Goal: Task Accomplishment & Management: Manage account settings

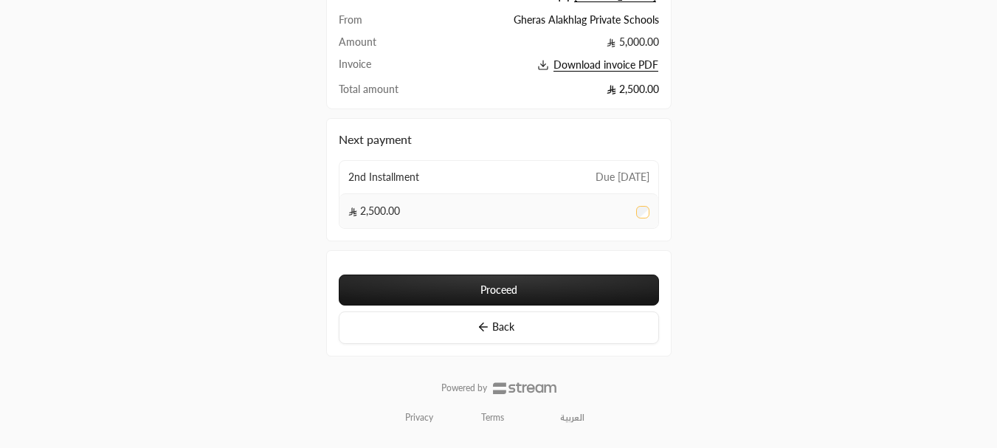
scroll to position [137, 0]
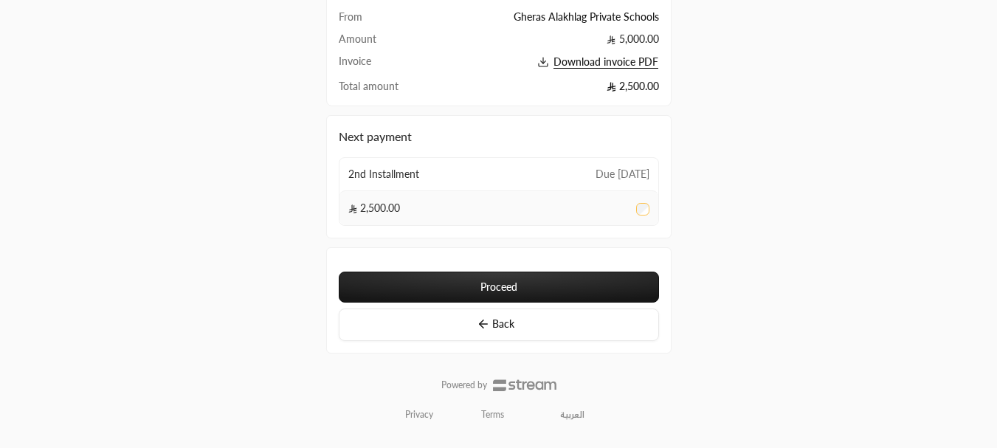
click at [401, 280] on button "Proceed" at bounding box center [499, 287] width 320 height 31
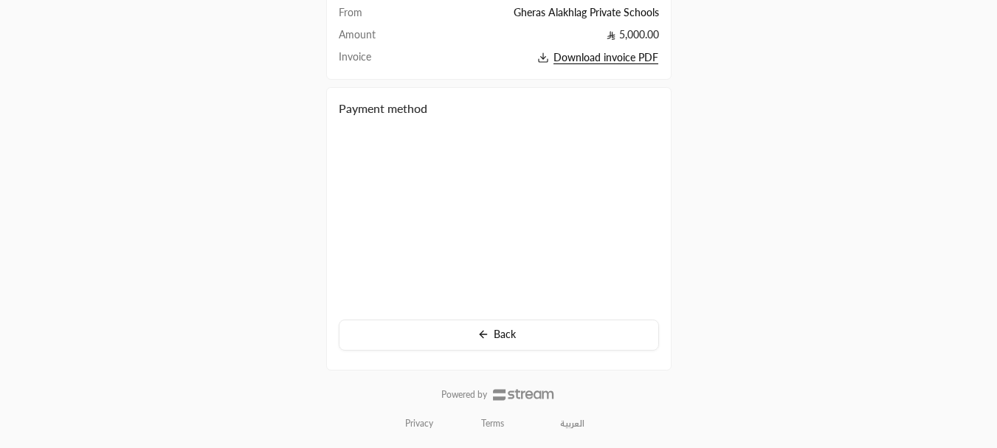
scroll to position [137, 0]
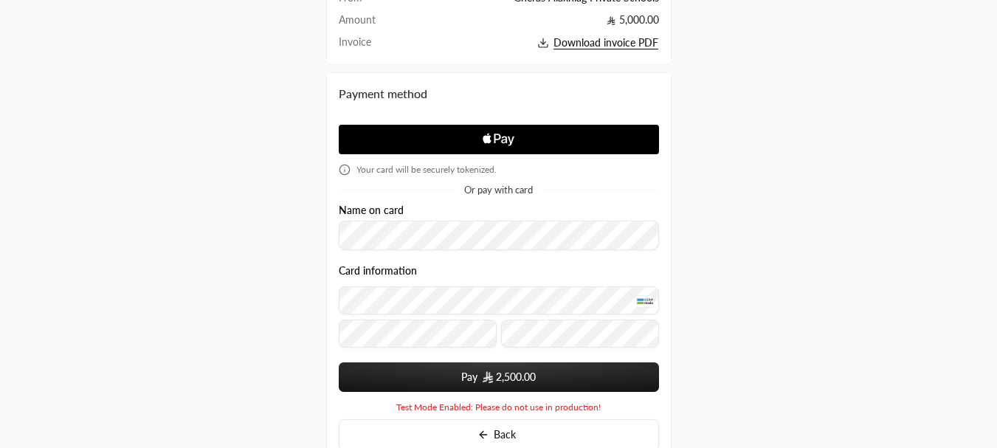
click at [494, 372] on span "2,500.00" at bounding box center [510, 377] width 54 height 15
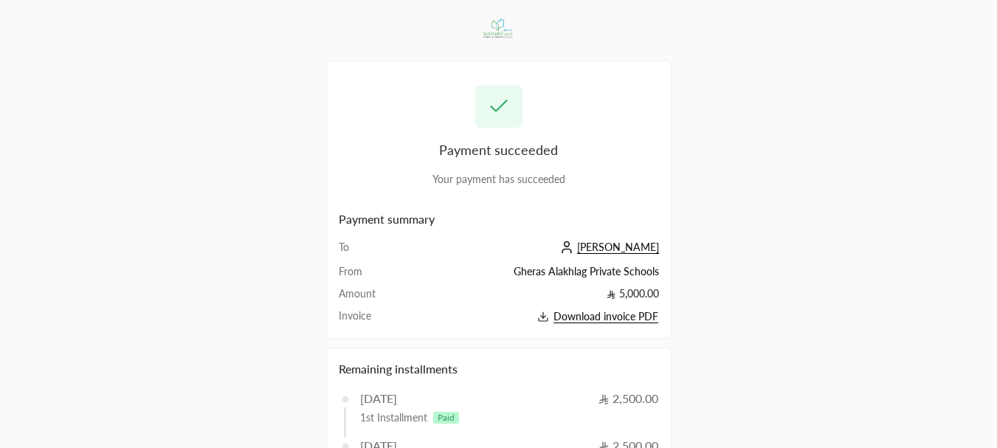
click at [626, 246] on span "[PERSON_NAME]" at bounding box center [618, 247] width 82 height 13
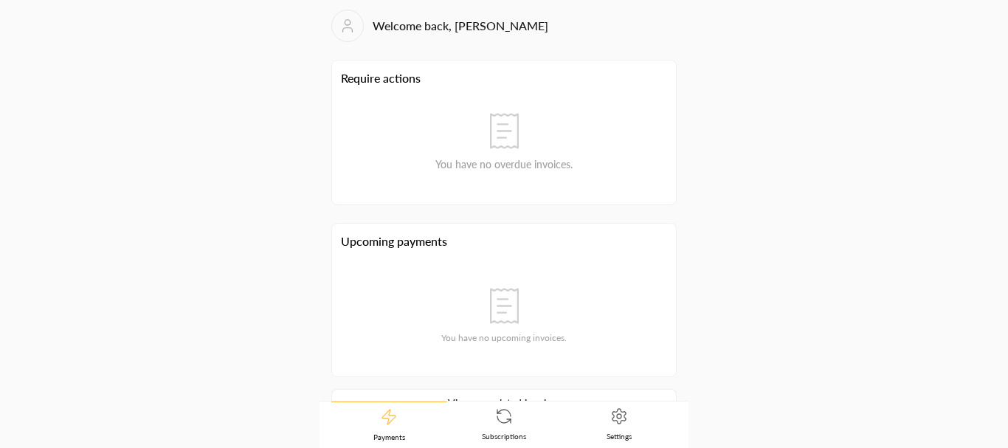
click at [599, 422] on link "Settings" at bounding box center [619, 424] width 115 height 46
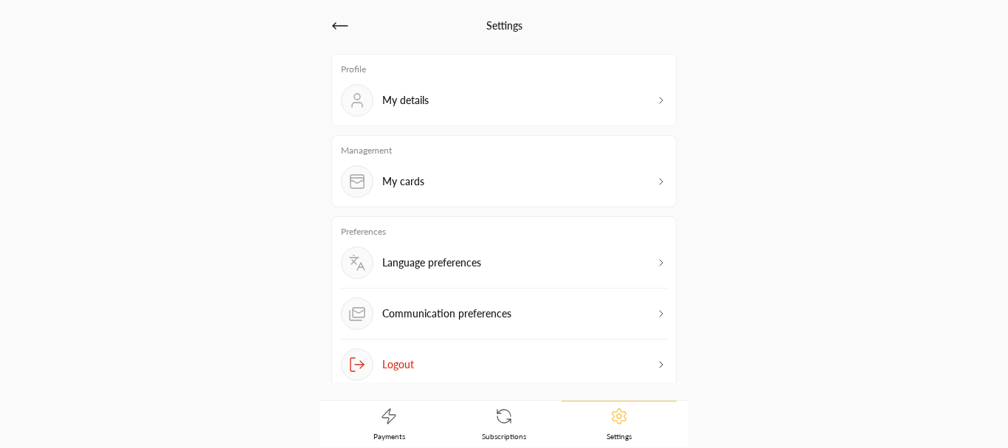
type input "ziad abdo"
type input "**********"
click at [462, 196] on div "My cards" at bounding box center [504, 181] width 326 height 32
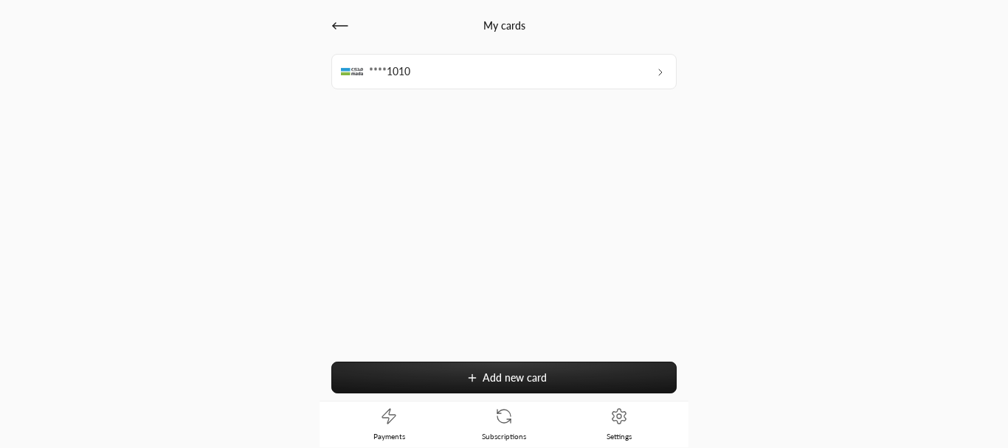
click at [448, 385] on button "Add new card" at bounding box center [503, 378] width 345 height 32
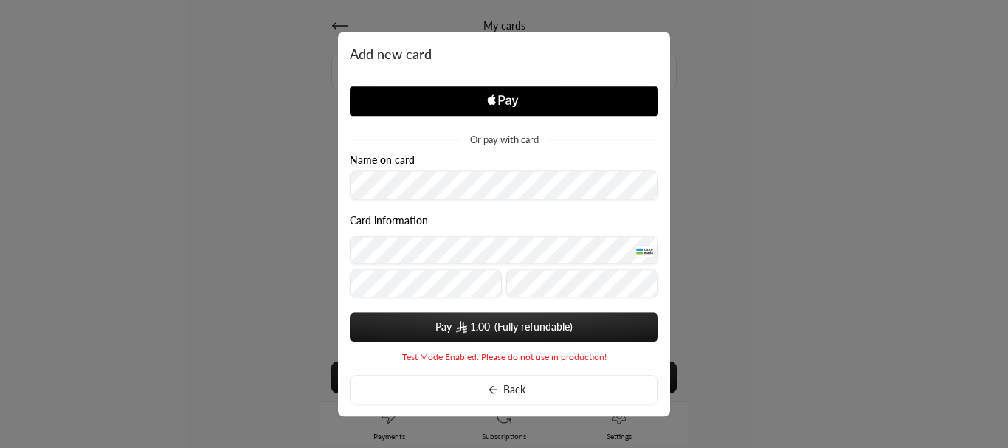
click at [489, 323] on span "1.00" at bounding box center [480, 327] width 20 height 15
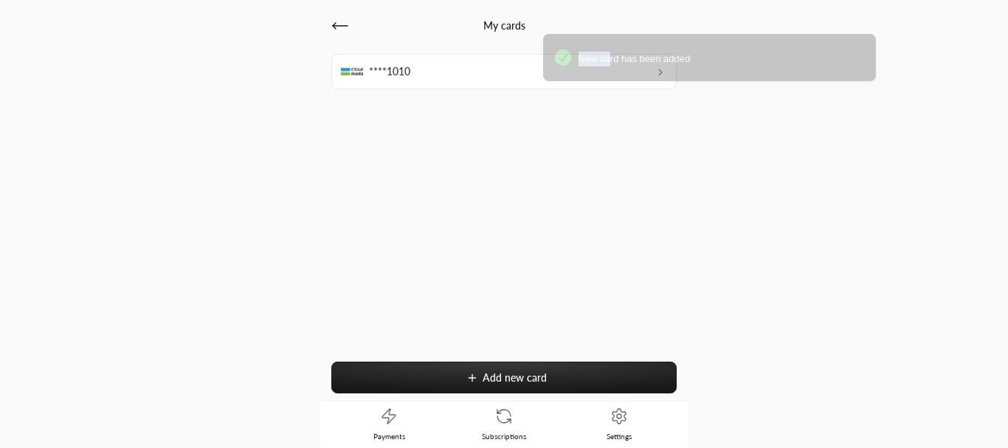
drag, startPoint x: 373, startPoint y: 50, endPoint x: 843, endPoint y: 89, distance: 471.0
click at [739, 71] on div "New card has been added" at bounding box center [709, 57] width 333 height 47
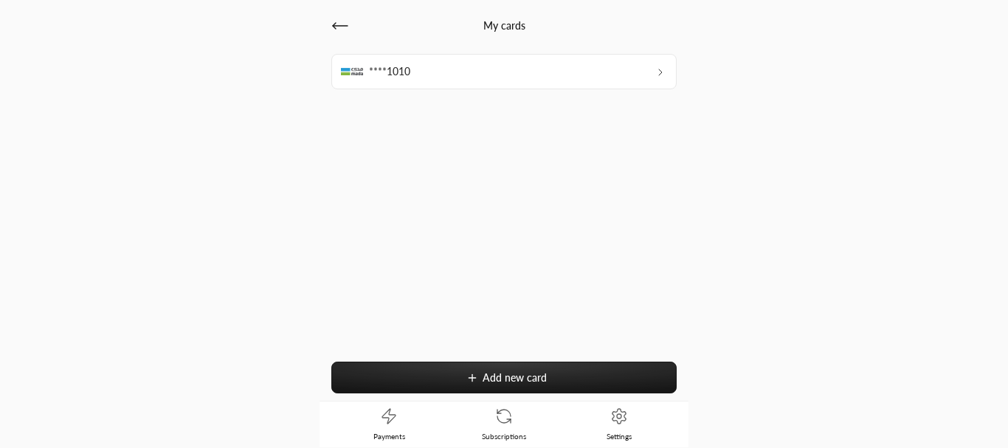
click at [657, 66] on icon at bounding box center [661, 72] width 12 height 12
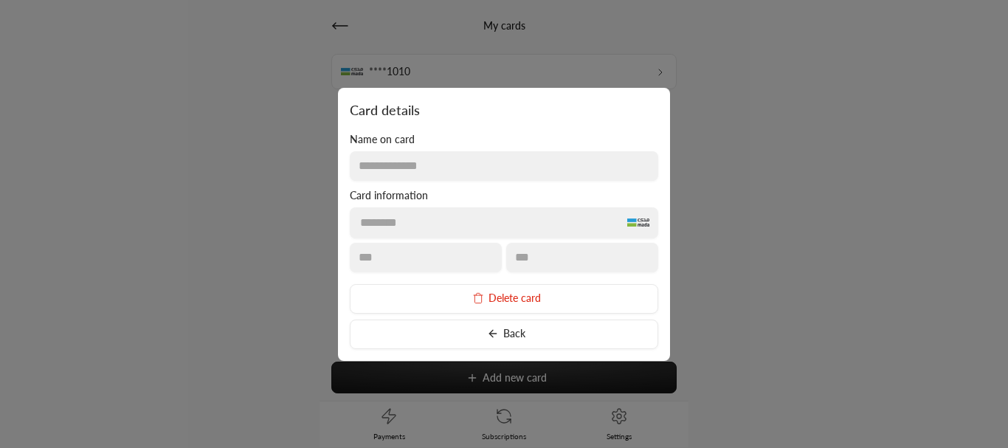
click at [493, 331] on icon at bounding box center [491, 333] width 4 height 7
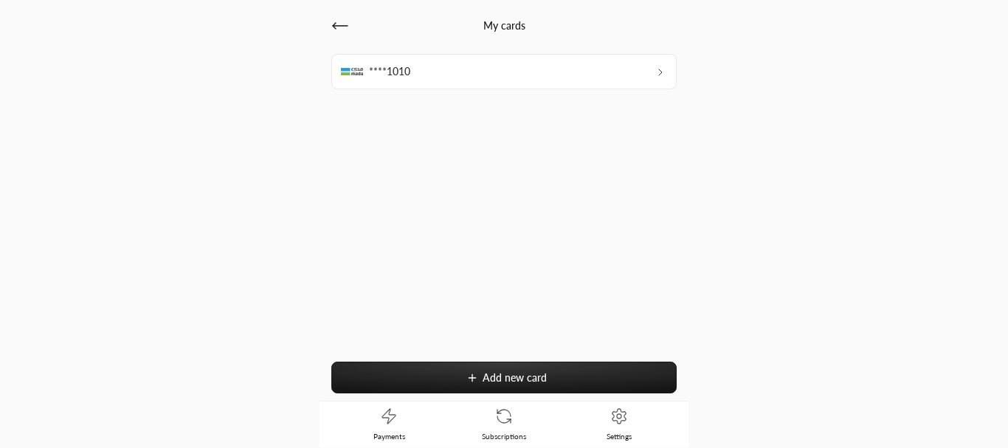
click at [334, 35] on div "My cards" at bounding box center [503, 26] width 345 height 32
click at [342, 25] on icon at bounding box center [340, 26] width 18 height 18
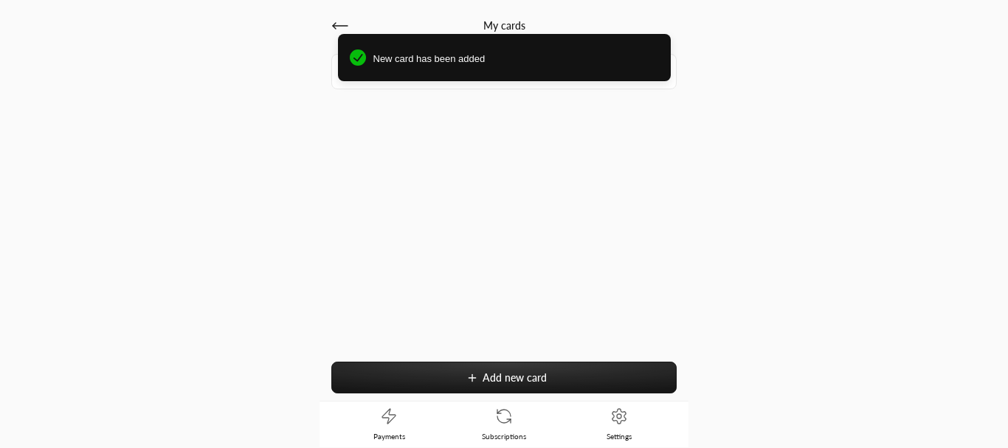
drag, startPoint x: 331, startPoint y: 23, endPoint x: 339, endPoint y: 28, distance: 10.3
click at [331, 24] on div "New card has been added" at bounding box center [504, 62] width 1008 height 80
click at [338, 27] on div "New card has been added" at bounding box center [504, 62] width 1008 height 80
click at [292, 54] on div "New card has been added" at bounding box center [504, 62] width 1008 height 80
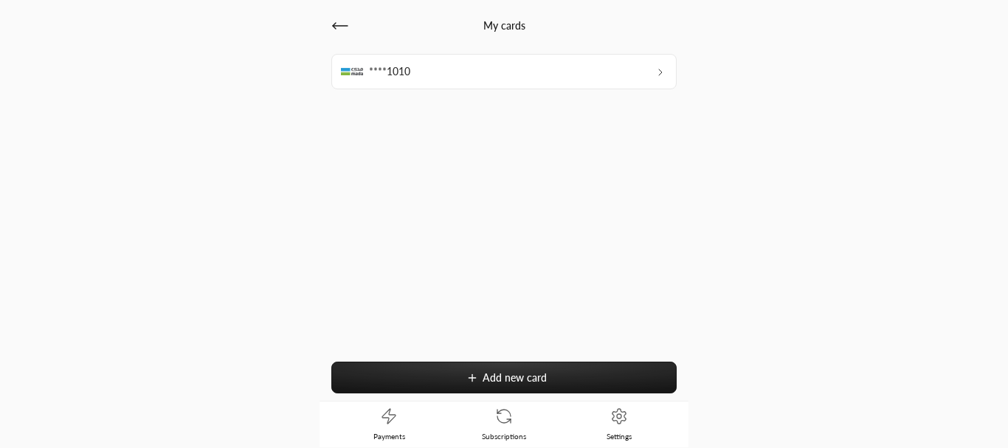
click at [341, 24] on icon at bounding box center [340, 26] width 18 height 18
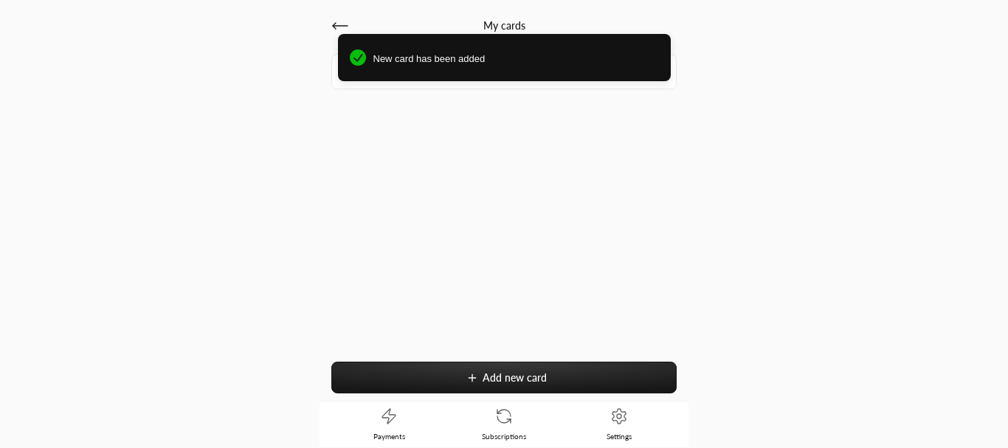
click at [342, 27] on div "New card has been added" at bounding box center [504, 62] width 1008 height 80
click at [302, 136] on div "My cards ****1010 Add new card Payments Subscriptions Settings" at bounding box center [504, 224] width 504 height 446
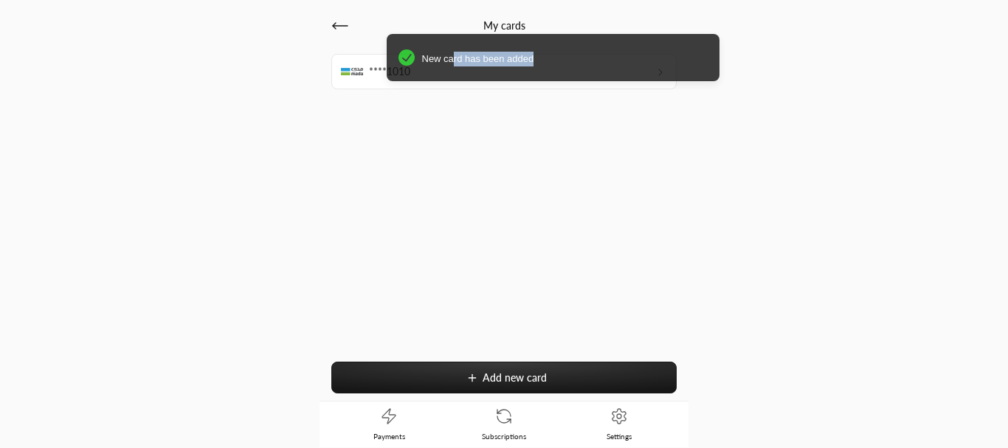
drag, startPoint x: 404, startPoint y: 61, endPoint x: 858, endPoint y: 86, distance: 454.6
click at [858, 86] on div "New card has been added" at bounding box center [504, 62] width 1008 height 80
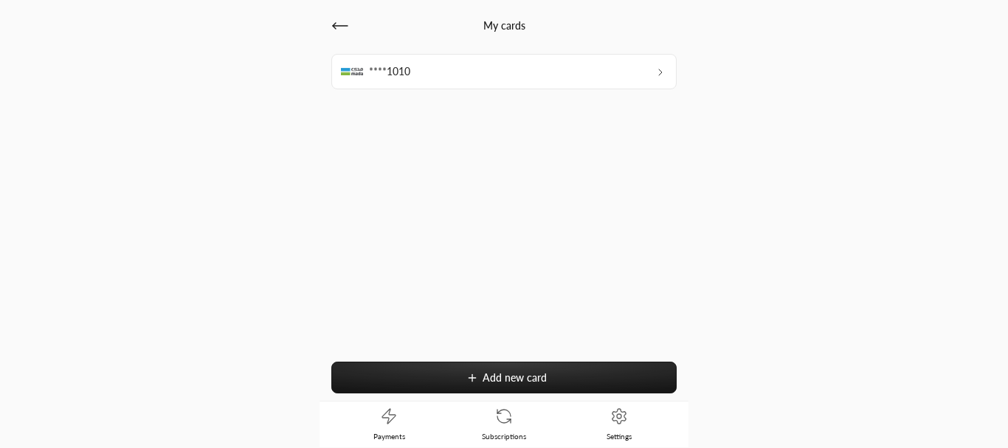
click at [334, 21] on icon at bounding box center [340, 26] width 18 height 18
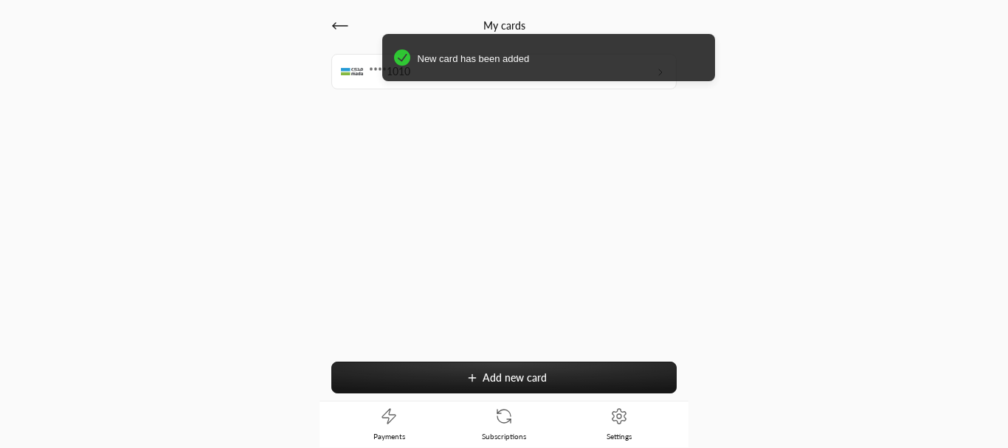
drag, startPoint x: 384, startPoint y: 53, endPoint x: 734, endPoint y: 80, distance: 351.5
click at [715, 80] on div "New card has been added" at bounding box center [548, 57] width 333 height 47
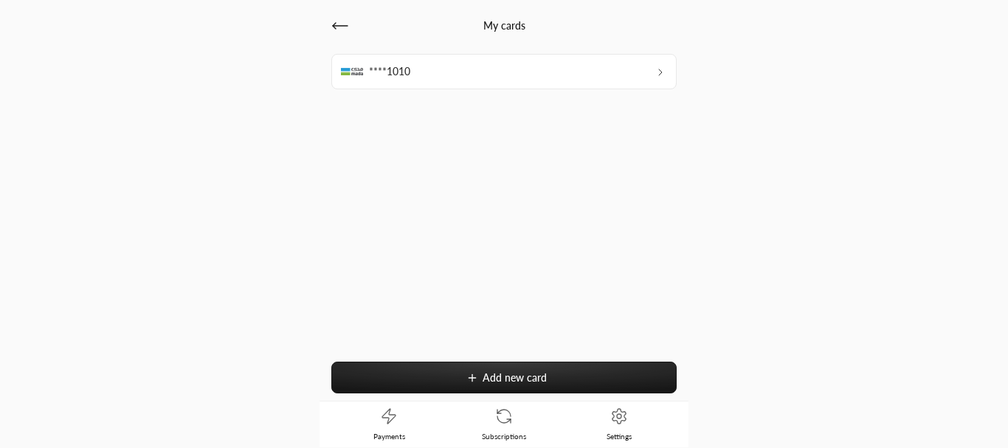
click at [334, 24] on icon at bounding box center [334, 26] width 3 height 6
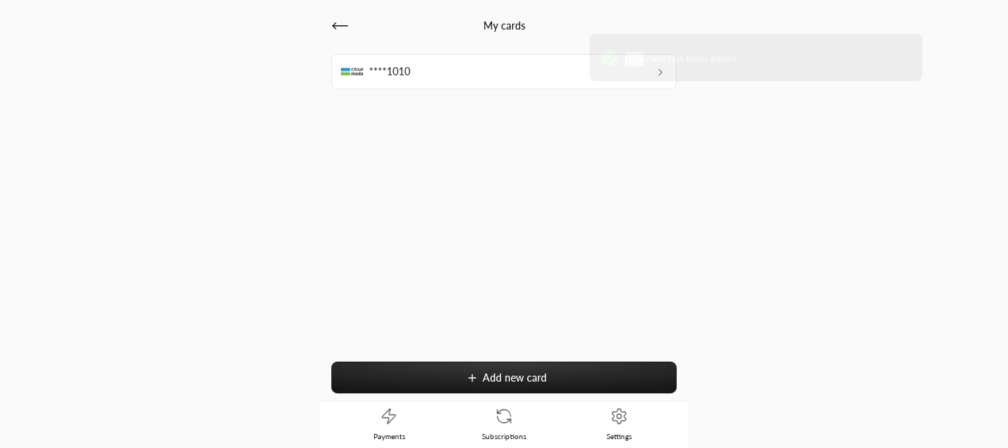
drag, startPoint x: 364, startPoint y: 49, endPoint x: 733, endPoint y: 76, distance: 369.9
click at [720, 71] on div "New card has been added" at bounding box center [756, 57] width 333 height 47
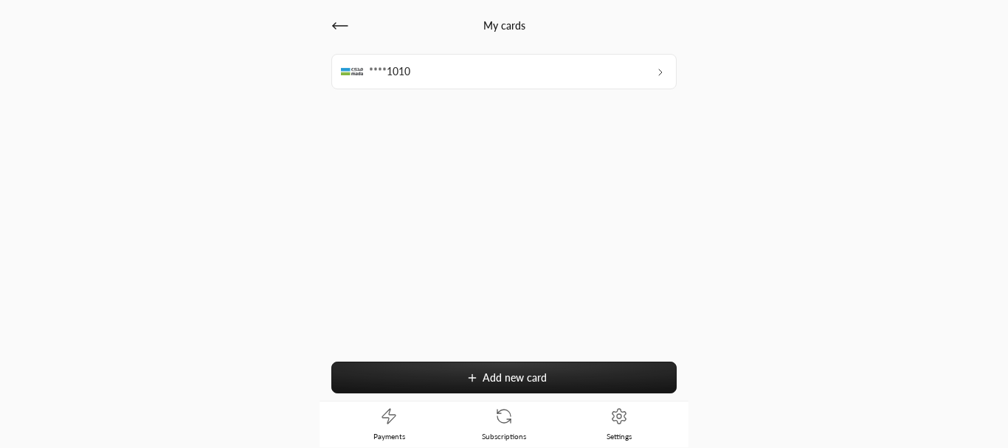
click at [345, 24] on icon at bounding box center [340, 26] width 18 height 18
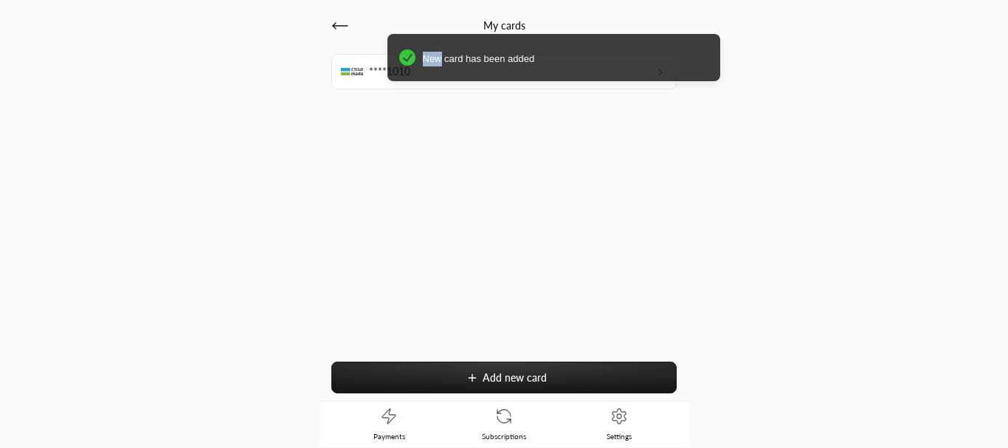
drag, startPoint x: 373, startPoint y: 61, endPoint x: 673, endPoint y: 59, distance: 299.6
click at [662, 59] on span "New card has been added" at bounding box center [566, 59] width 286 height 15
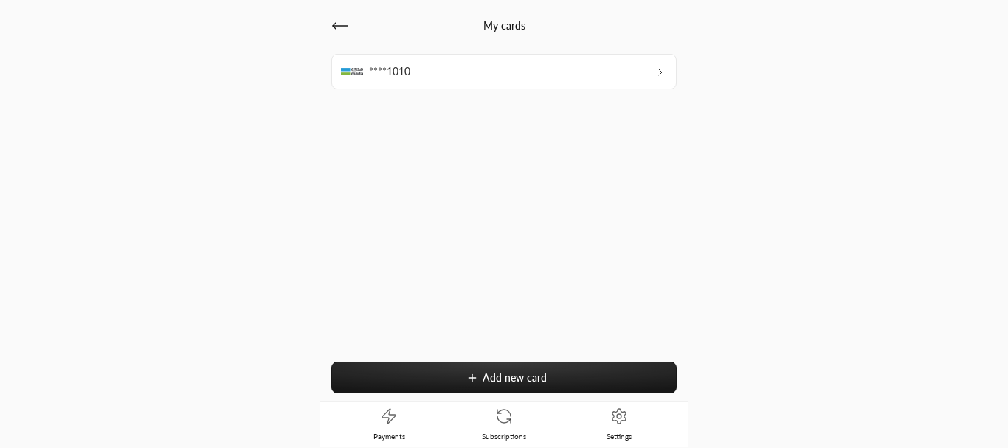
click at [331, 27] on icon at bounding box center [340, 26] width 18 height 18
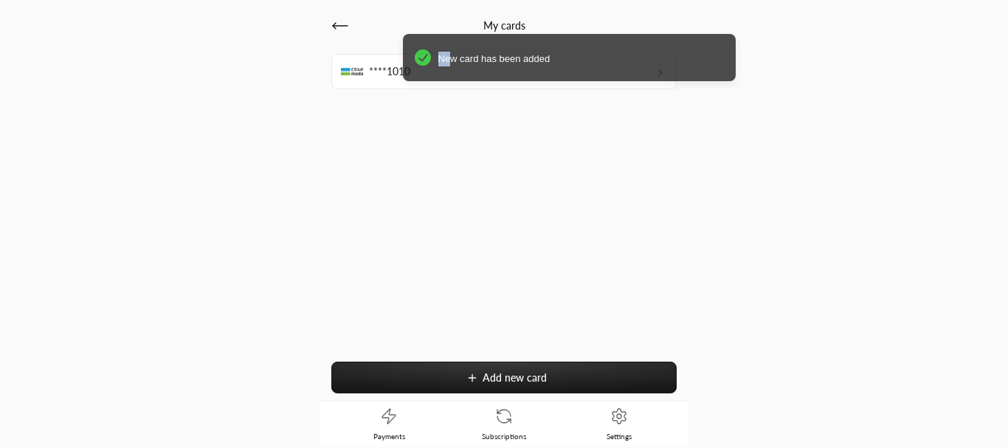
drag, startPoint x: 369, startPoint y: 50, endPoint x: 454, endPoint y: 49, distance: 84.9
click at [515, 61] on div "New card has been added" at bounding box center [569, 57] width 333 height 47
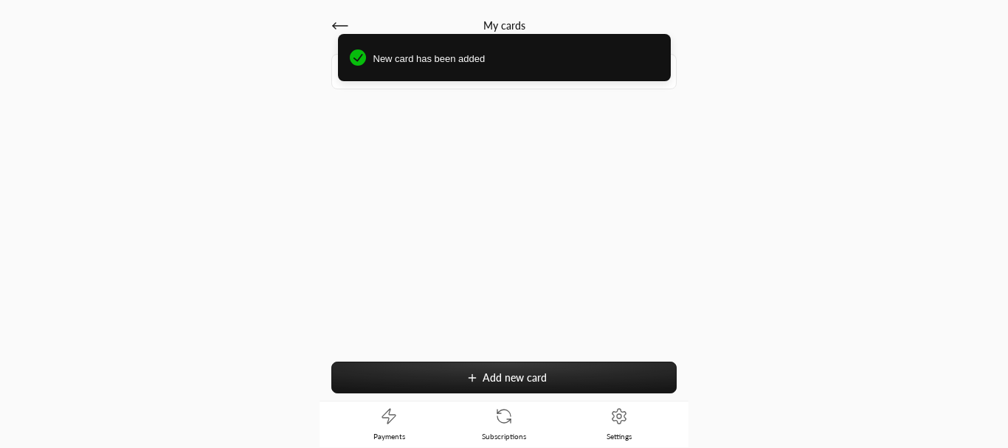
click at [342, 35] on div "New card has been added" at bounding box center [504, 57] width 333 height 47
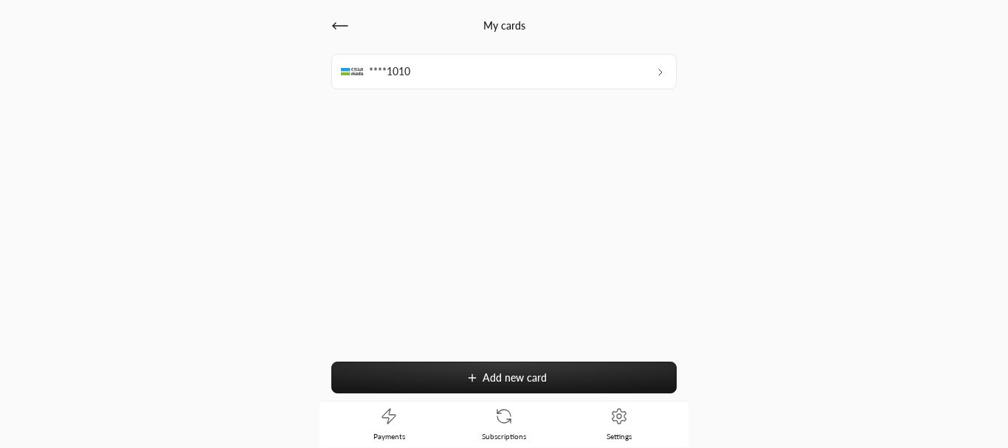
click at [345, 31] on icon at bounding box center [340, 26] width 18 height 18
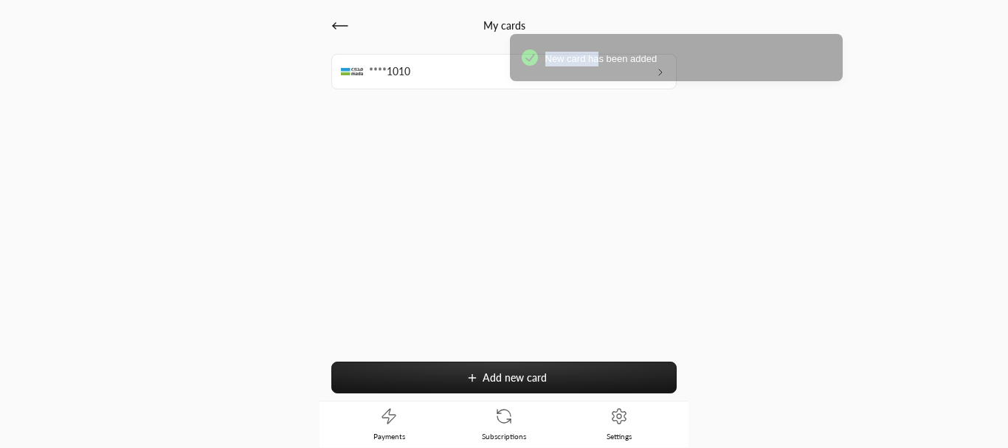
drag, startPoint x: 353, startPoint y: 45, endPoint x: 735, endPoint y: 46, distance: 381.5
click at [794, 49] on div "New card has been added" at bounding box center [676, 57] width 333 height 47
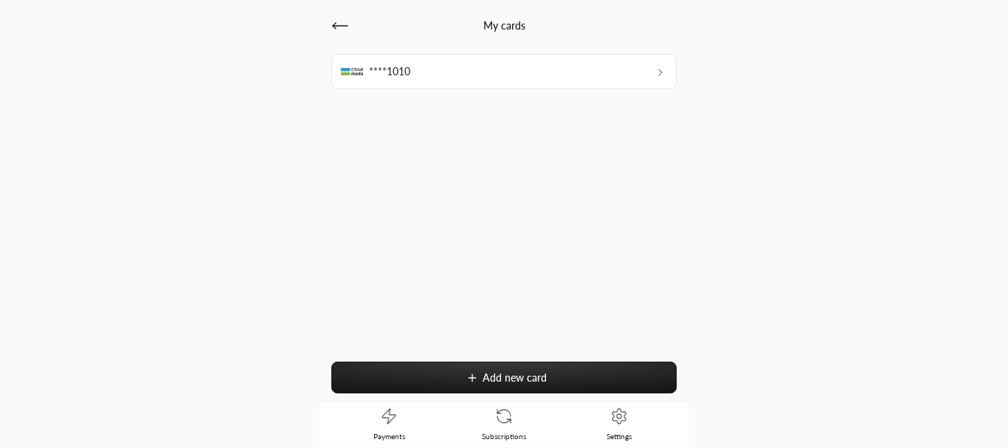
click at [334, 24] on icon at bounding box center [334, 26] width 3 height 6
drag, startPoint x: 386, startPoint y: 49, endPoint x: 806, endPoint y: 92, distance: 422.1
click at [841, 83] on div "New card has been added" at bounding box center [504, 62] width 1008 height 80
click at [582, 72] on div "****1010" at bounding box center [503, 71] width 345 height 35
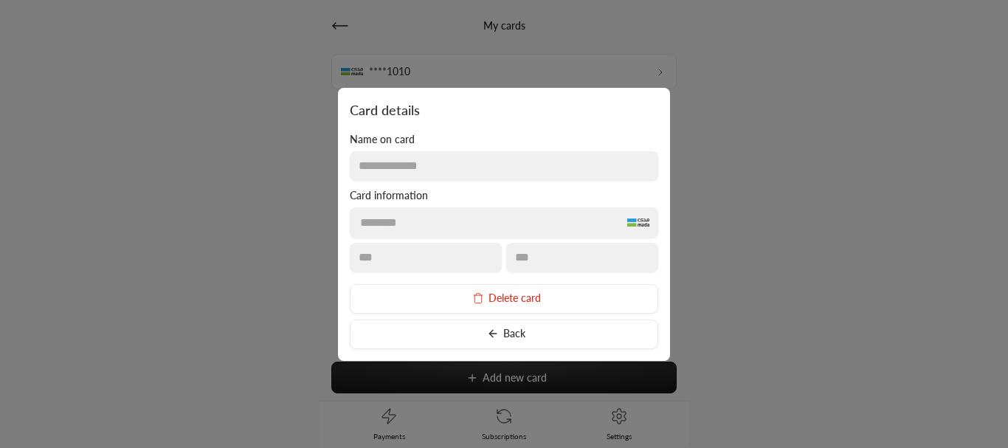
click at [242, 277] on div at bounding box center [504, 224] width 1008 height 448
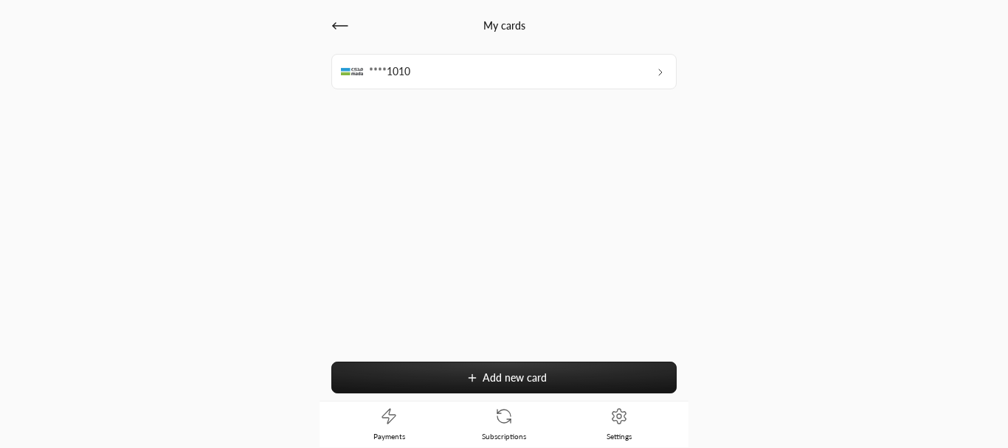
click at [396, 379] on button "Add new card" at bounding box center [503, 378] width 345 height 32
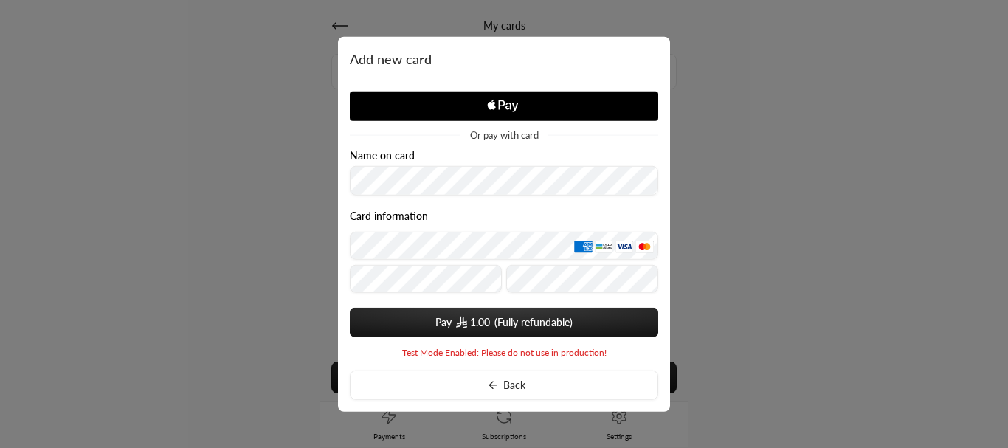
click at [380, 224] on div "Card information" at bounding box center [504, 218] width 308 height 17
drag, startPoint x: 393, startPoint y: 300, endPoint x: 390, endPoint y: 293, distance: 7.6
click at [393, 297] on form "Name on card Card information Pay 1.00 You card data will be saved upon submit." at bounding box center [504, 243] width 308 height 188
click at [490, 320] on span "1.00" at bounding box center [480, 322] width 20 height 15
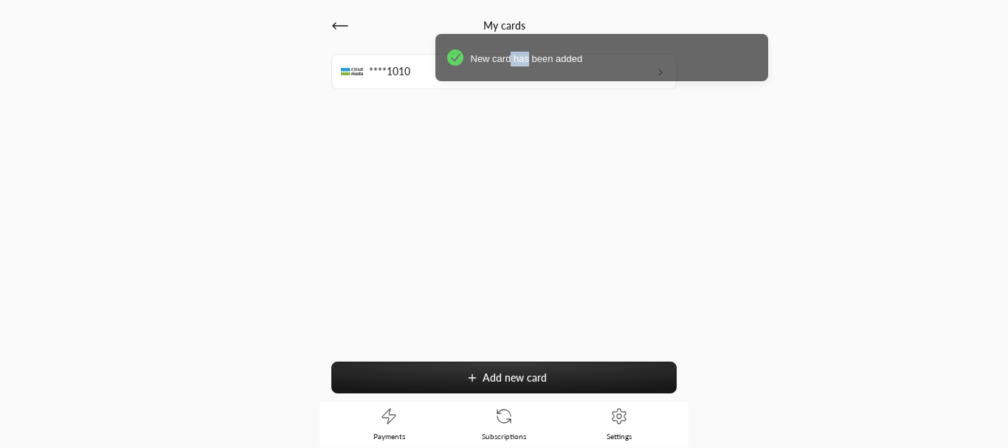
drag, startPoint x: 413, startPoint y: 70, endPoint x: 728, endPoint y: 51, distance: 315.0
click at [722, 51] on div "New card has been added" at bounding box center [601, 57] width 333 height 47
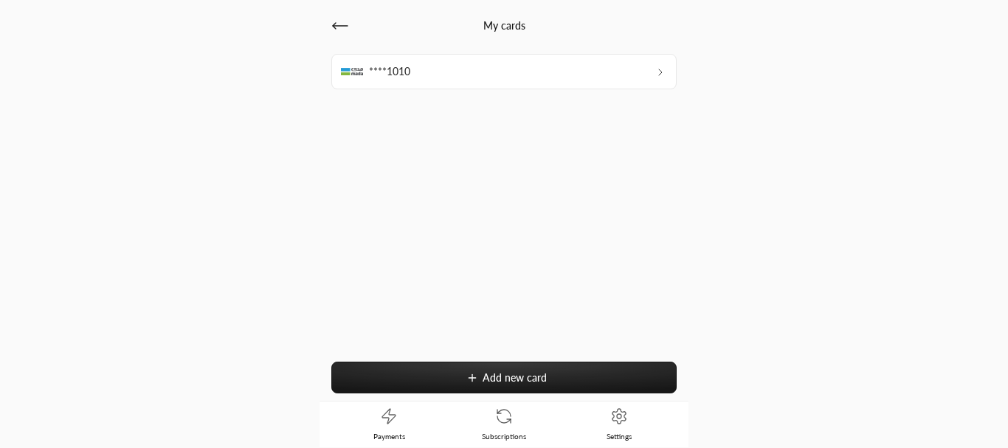
click at [334, 27] on icon at bounding box center [334, 26] width 3 height 6
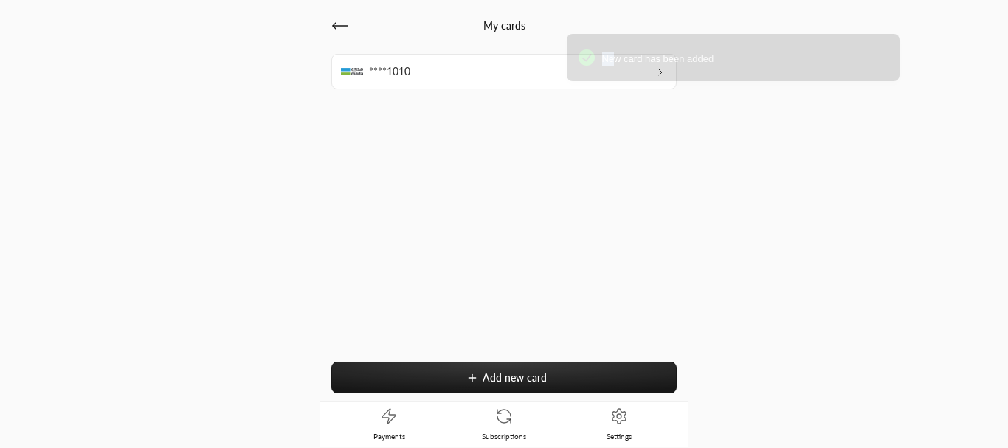
drag, startPoint x: 373, startPoint y: 46, endPoint x: 607, endPoint y: 58, distance: 233.5
click at [606, 59] on div "New card has been added" at bounding box center [733, 57] width 333 height 47
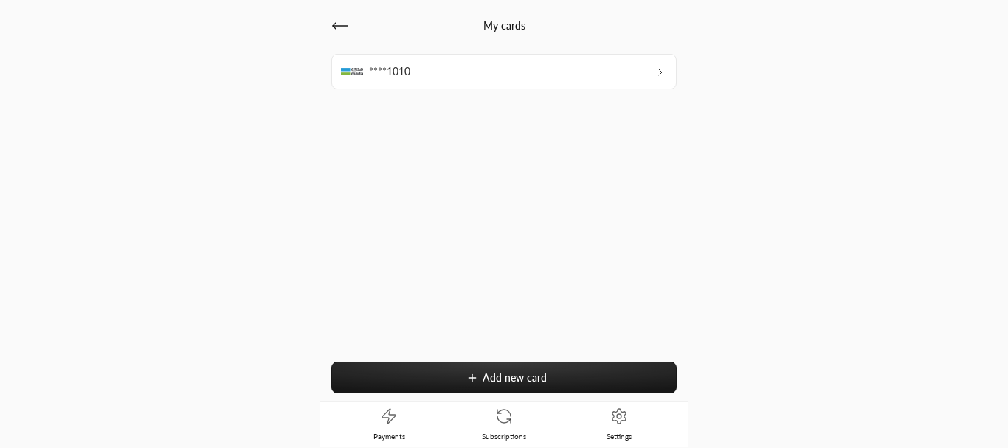
drag, startPoint x: 477, startPoint y: 63, endPoint x: 925, endPoint y: 92, distance: 449.6
click at [924, 92] on div "New card has been added" at bounding box center [504, 62] width 1008 height 80
click at [342, 27] on icon at bounding box center [340, 26] width 18 height 18
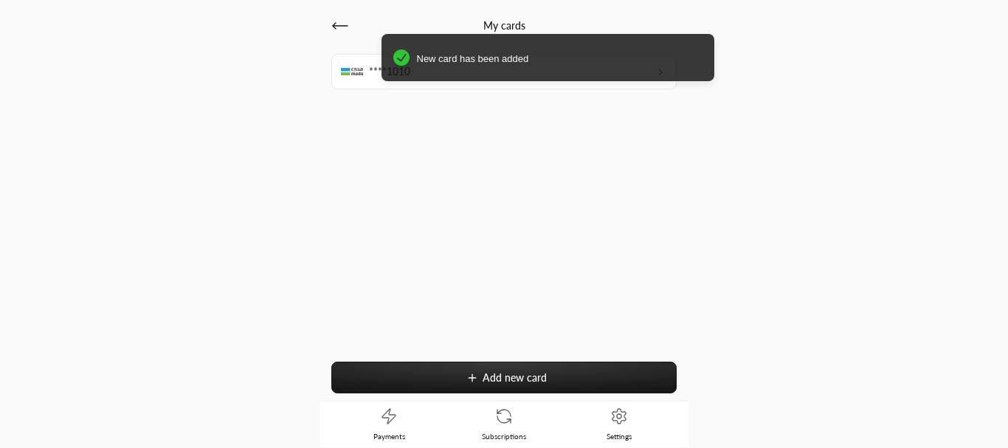
drag, startPoint x: 421, startPoint y: 55, endPoint x: 683, endPoint y: 83, distance: 264.1
click at [663, 84] on div "New card has been added" at bounding box center [504, 62] width 1008 height 80
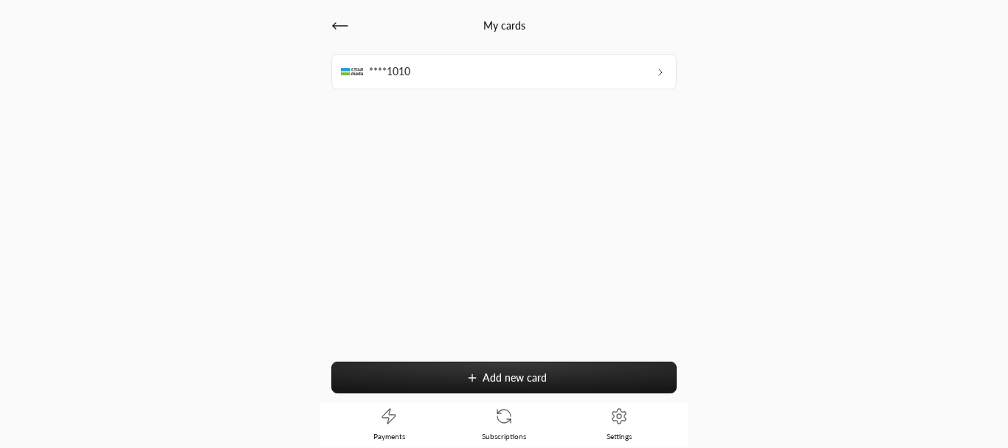
click at [337, 26] on icon at bounding box center [340, 26] width 15 height 0
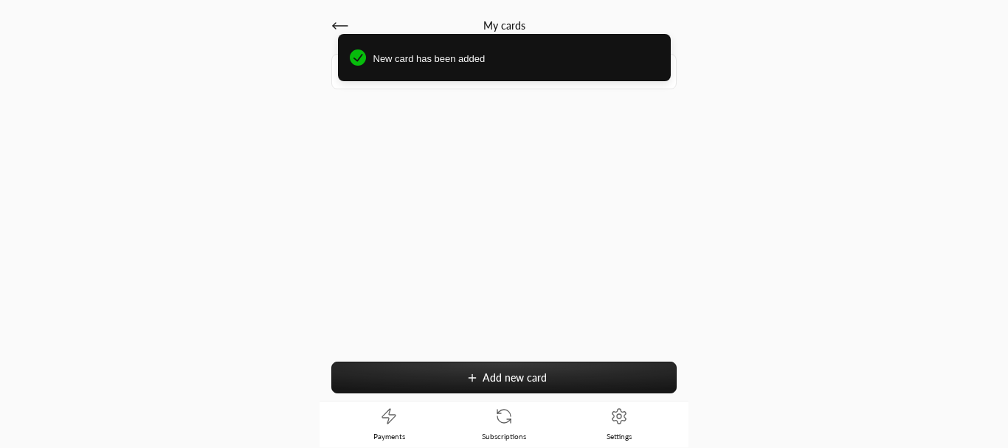
drag, startPoint x: 430, startPoint y: 61, endPoint x: 649, endPoint y: 81, distance: 220.2
click at [645, 80] on div "New card has been added" at bounding box center [504, 57] width 333 height 47
drag, startPoint x: 350, startPoint y: 51, endPoint x: 513, endPoint y: 55, distance: 163.1
click at [513, 55] on div "New card has been added" at bounding box center [504, 62] width 1008 height 80
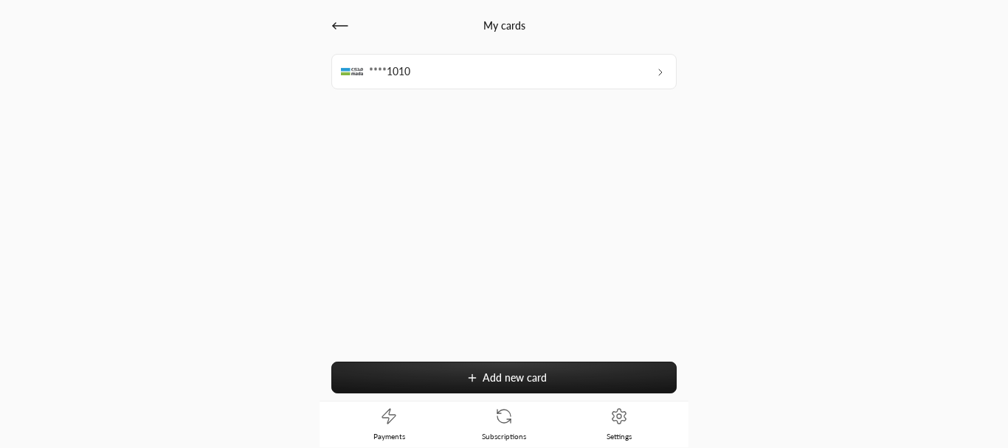
click at [21, 82] on div "New card has been added" at bounding box center [504, 62] width 1008 height 80
click at [340, 29] on icon at bounding box center [340, 26] width 18 height 18
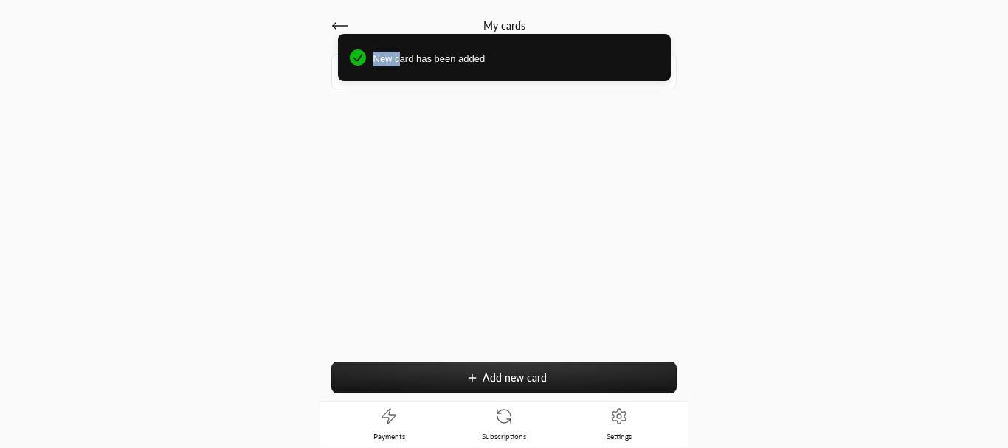
drag, startPoint x: 363, startPoint y: 46, endPoint x: 655, endPoint y: 44, distance: 291.5
click at [640, 43] on div "New card has been added" at bounding box center [504, 57] width 333 height 47
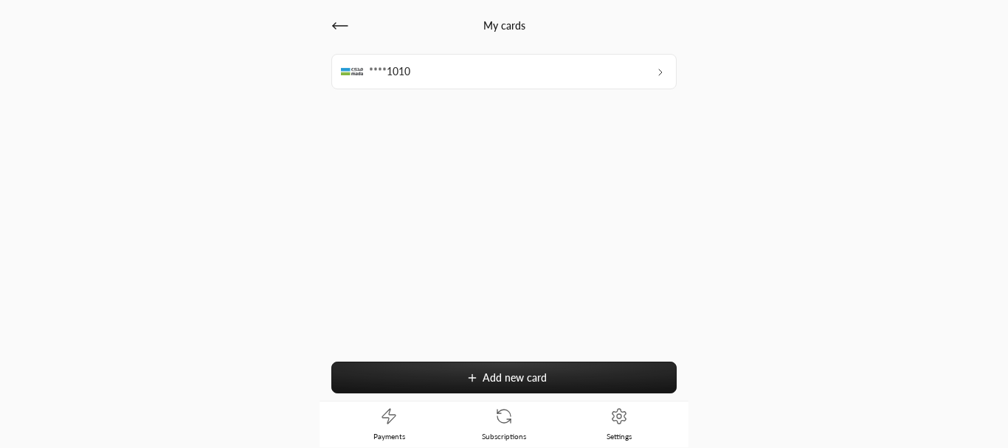
click at [327, 20] on div "My cards ****1010 Add new card" at bounding box center [504, 201] width 369 height 400
click at [342, 29] on icon at bounding box center [340, 26] width 18 height 18
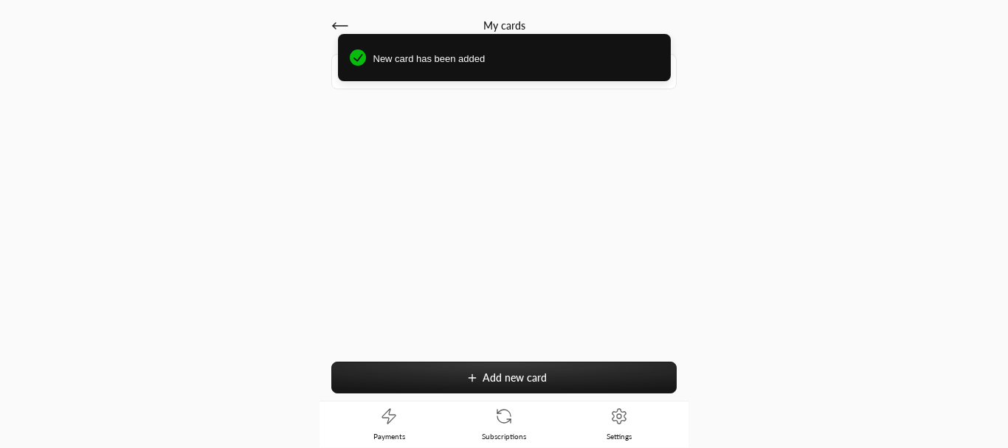
click at [584, 182] on div "****1010 Add new card" at bounding box center [503, 227] width 345 height 347
click at [522, 277] on div "****1010 Add new card" at bounding box center [503, 227] width 345 height 347
click at [488, 382] on span "Add new card" at bounding box center [515, 377] width 64 height 13
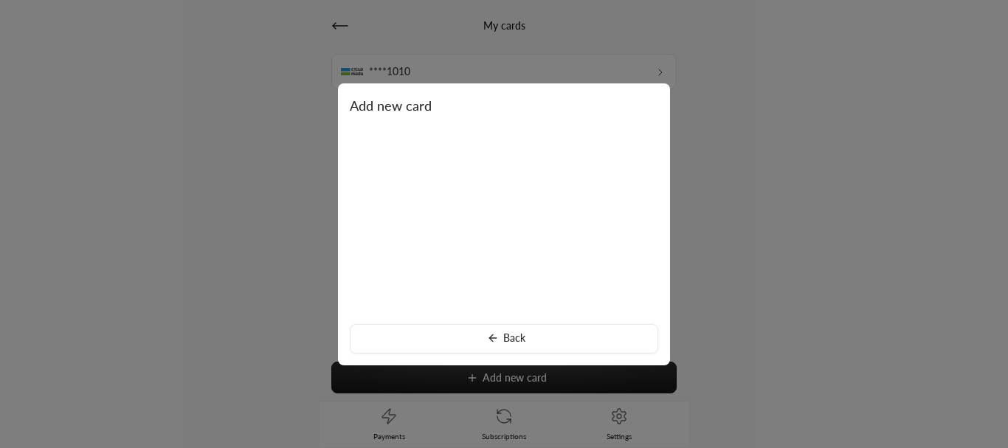
click at [288, 185] on div at bounding box center [504, 224] width 1008 height 448
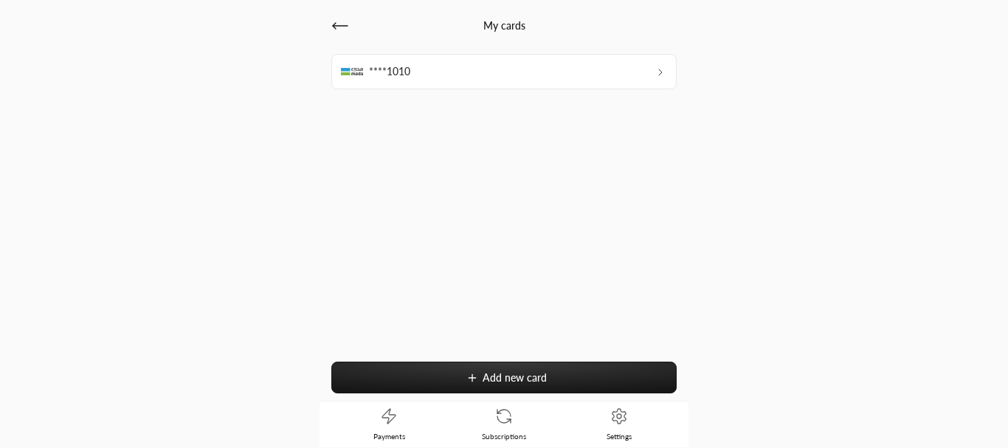
click at [467, 379] on icon at bounding box center [472, 378] width 12 height 12
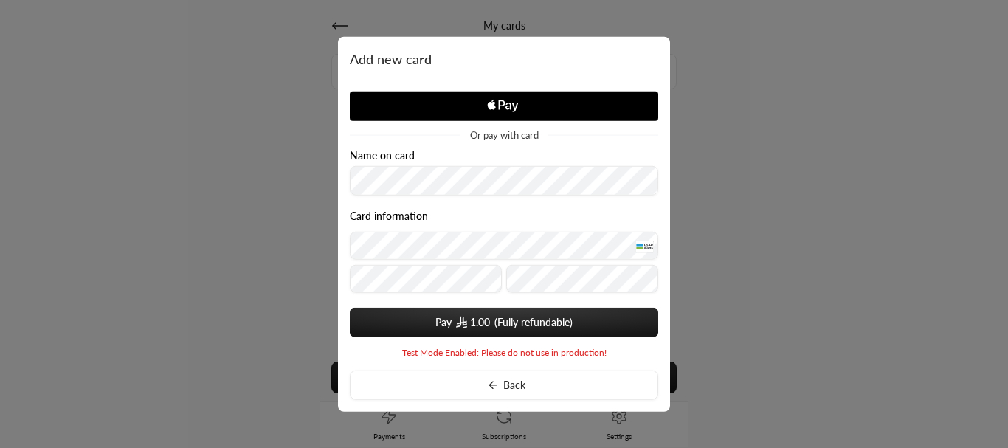
click at [463, 323] on img "submit" at bounding box center [461, 323] width 10 height 12
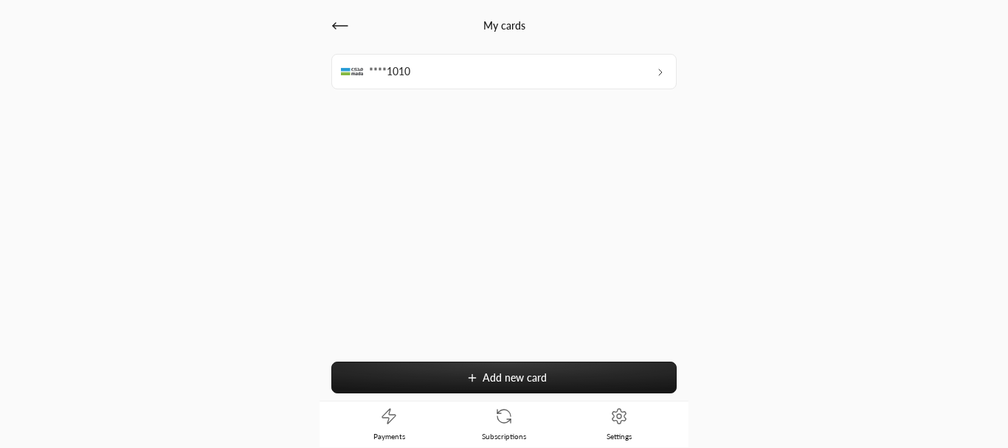
drag, startPoint x: 466, startPoint y: 58, endPoint x: 971, endPoint y: 92, distance: 505.9
click at [962, 92] on div "Authentication is unsuccessful or not attempted by the cardholder." at bounding box center [504, 62] width 1008 height 80
click at [339, 29] on icon at bounding box center [340, 26] width 18 height 18
drag, startPoint x: 359, startPoint y: 50, endPoint x: 700, endPoint y: 48, distance: 341.0
click at [667, 49] on icon "Notifications Alt+T" at bounding box center [659, 57] width 16 height 16
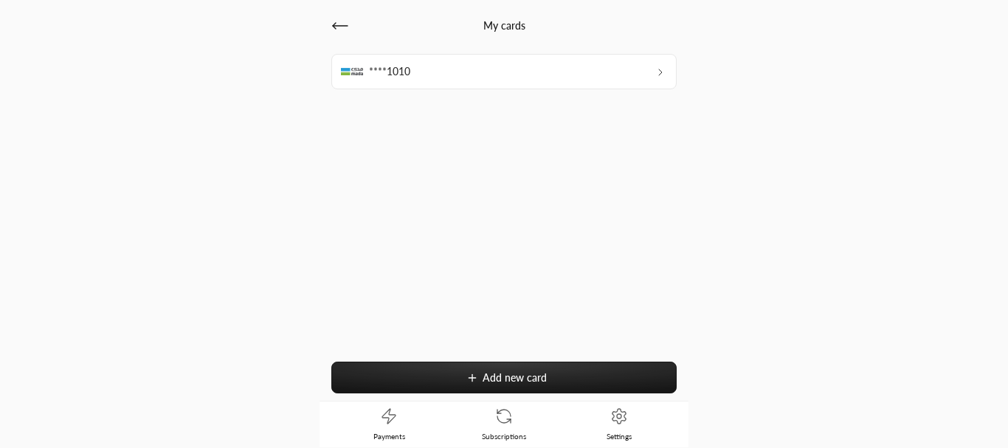
click at [335, 18] on icon at bounding box center [340, 26] width 18 height 18
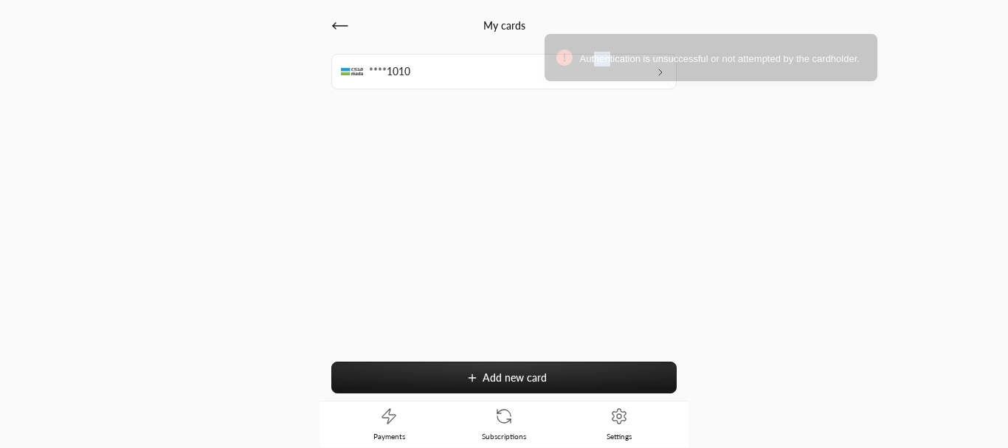
drag, startPoint x: 387, startPoint y: 53, endPoint x: 700, endPoint y: 59, distance: 312.2
click at [698, 59] on span "Authentication is unsuccessful or not attempted by the cardholder." at bounding box center [723, 59] width 286 height 15
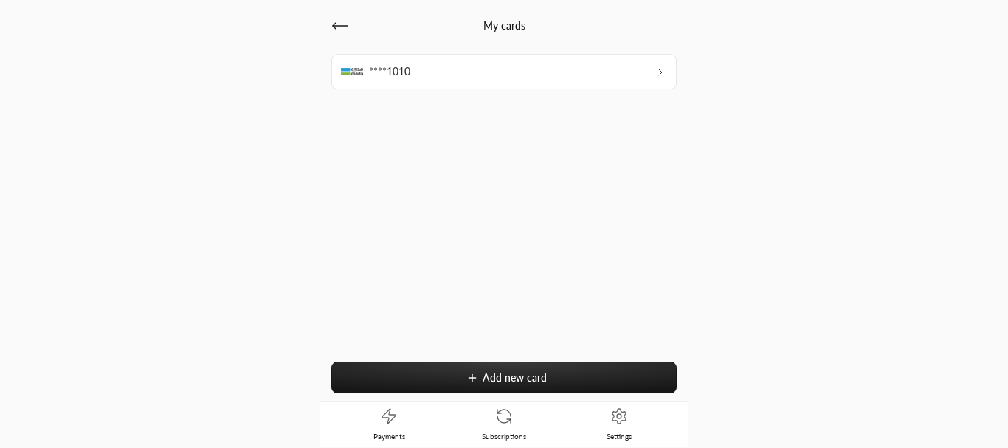
click at [338, 29] on icon at bounding box center [340, 26] width 18 height 18
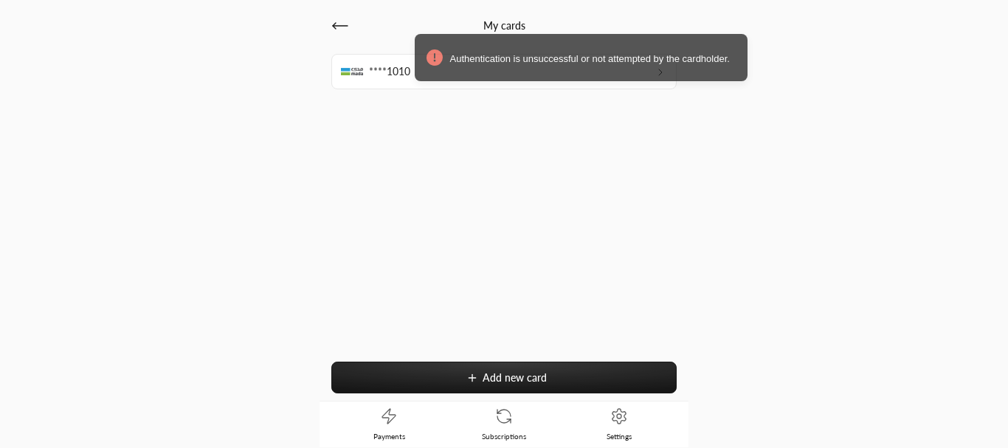
drag, startPoint x: 373, startPoint y: 55, endPoint x: 449, endPoint y: 61, distance: 77.0
click at [450, 61] on span "Authentication is unsuccessful or not attempted by the cardholder." at bounding box center [593, 59] width 286 height 15
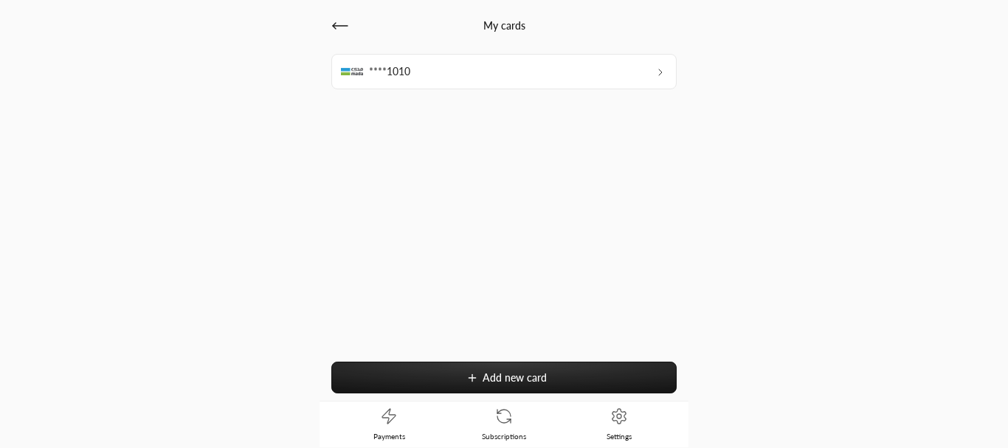
click at [539, 378] on span "Add new card" at bounding box center [515, 377] width 64 height 13
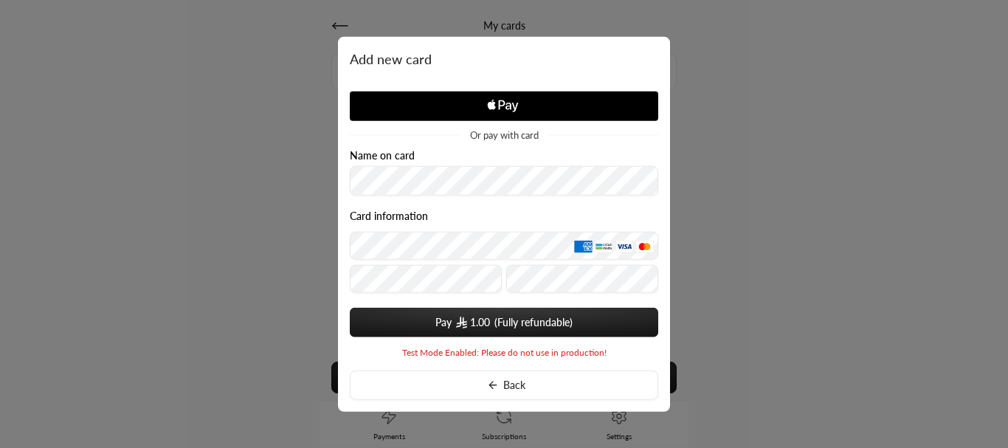
click at [525, 369] on div "Add new card Or pay with card Name on card Card information Pay 1.00 You card d…" at bounding box center [504, 224] width 332 height 376
click at [516, 375] on button "Back" at bounding box center [504, 385] width 308 height 30
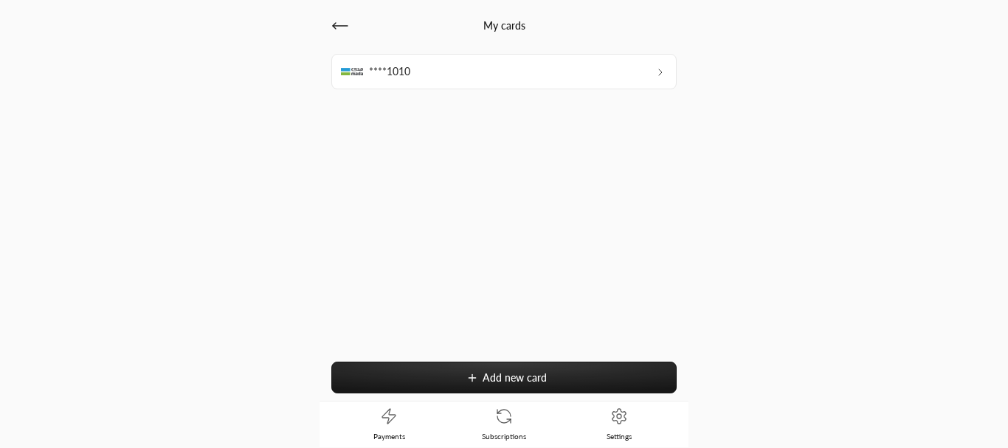
click at [341, 27] on icon at bounding box center [340, 26] width 18 height 18
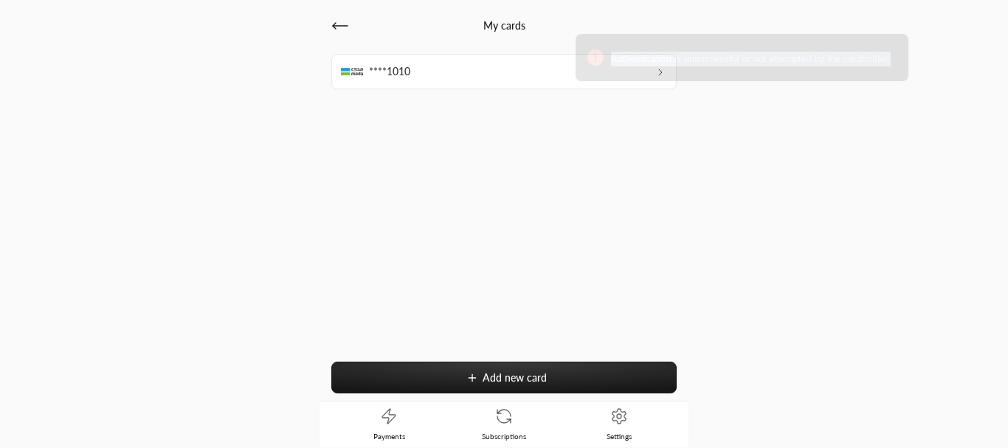
drag, startPoint x: 372, startPoint y: 53, endPoint x: 937, endPoint y: 77, distance: 565.1
click at [908, 78] on div "Authentication is unsuccessful or not attempted by the cardholder." at bounding box center [742, 57] width 333 height 47
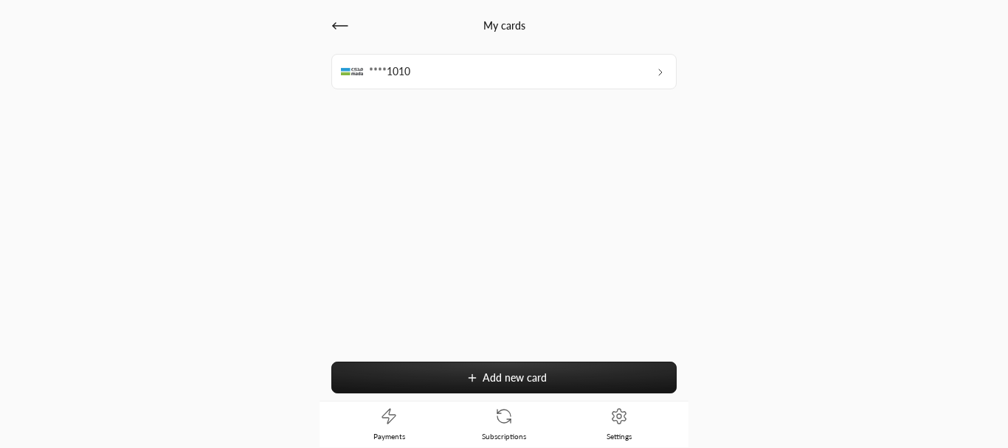
click at [341, 30] on icon at bounding box center [340, 26] width 18 height 18
click at [342, 30] on icon at bounding box center [340, 26] width 18 height 18
